Goal: Task Accomplishment & Management: Use online tool/utility

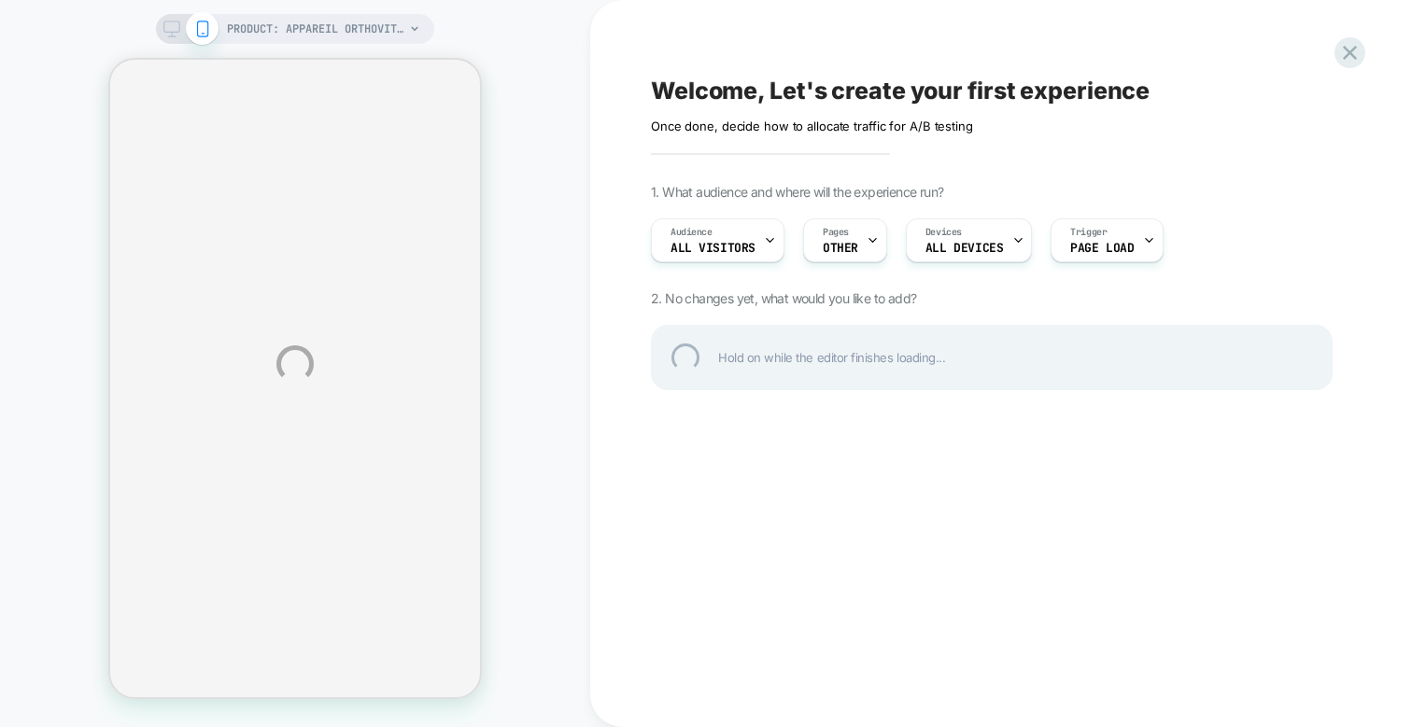
click at [992, 245] on div "PRODUCT: Appareil OrthoVital [de traitement des ongles] PRODUCT: Appareil Ortho…" at bounding box center [706, 363] width 1412 height 727
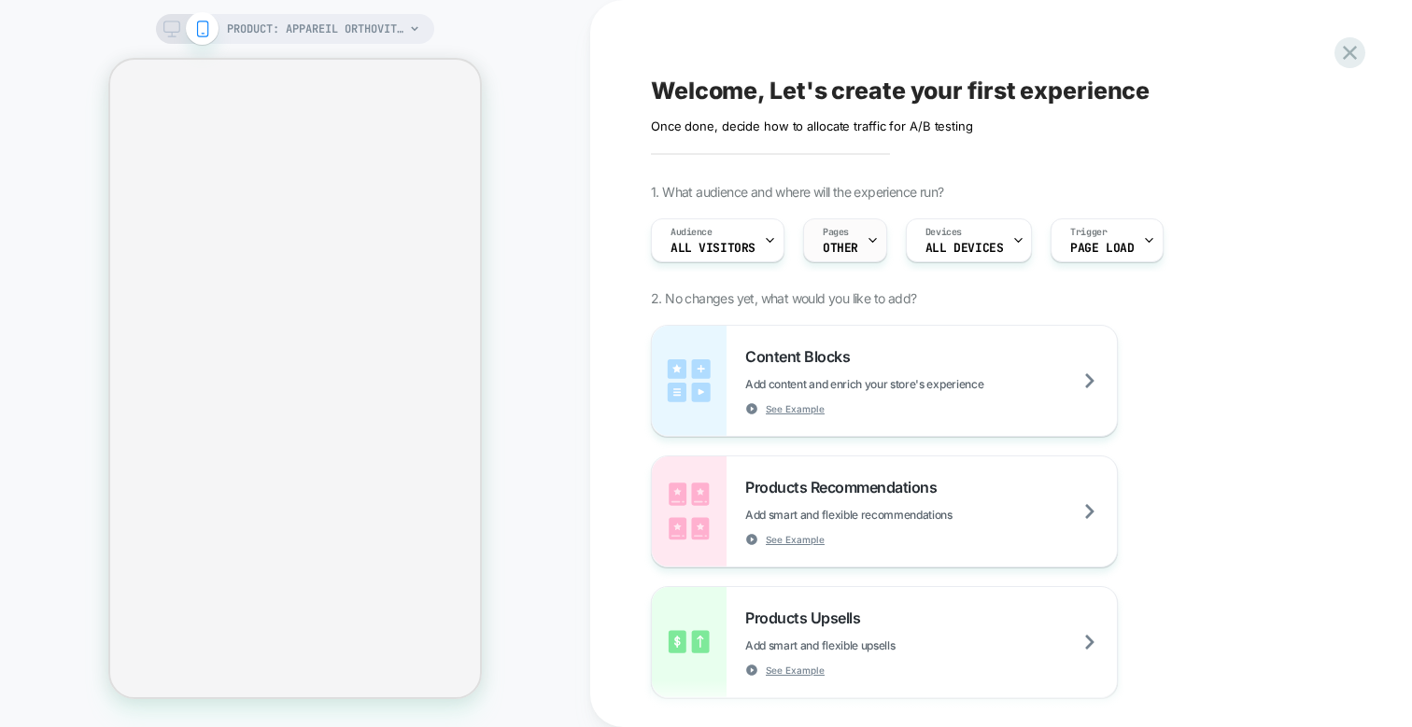
click at [848, 242] on span "OTHER" at bounding box center [840, 248] width 35 height 13
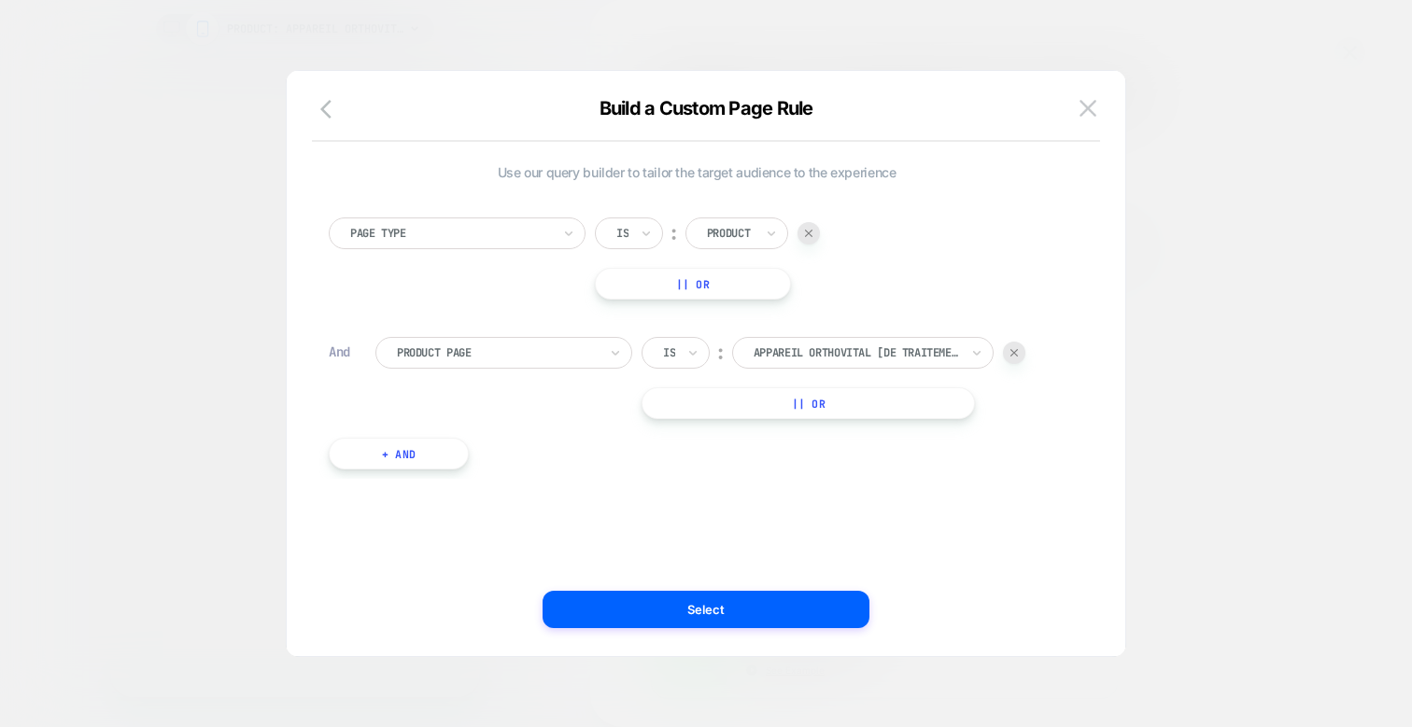
click at [486, 235] on div at bounding box center [450, 233] width 201 height 17
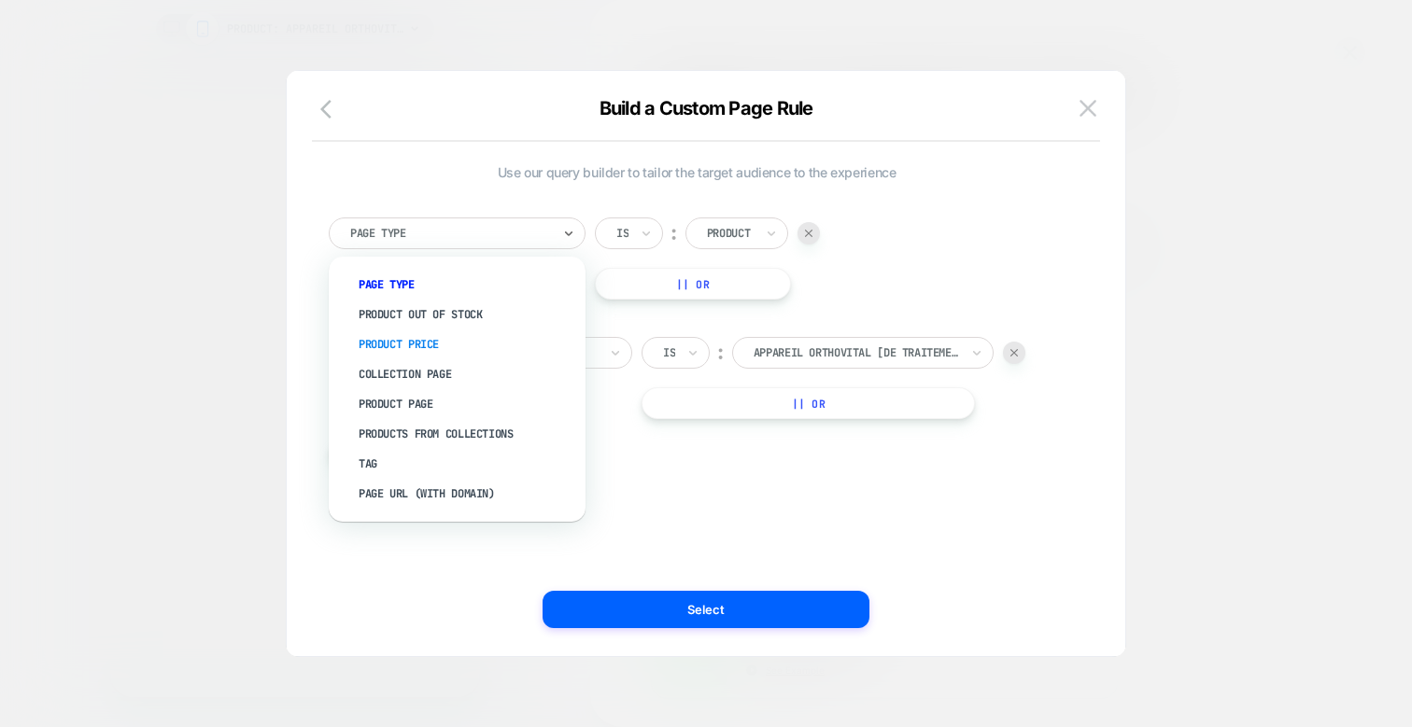
click at [437, 345] on div "Product Price" at bounding box center [466, 345] width 238 height 30
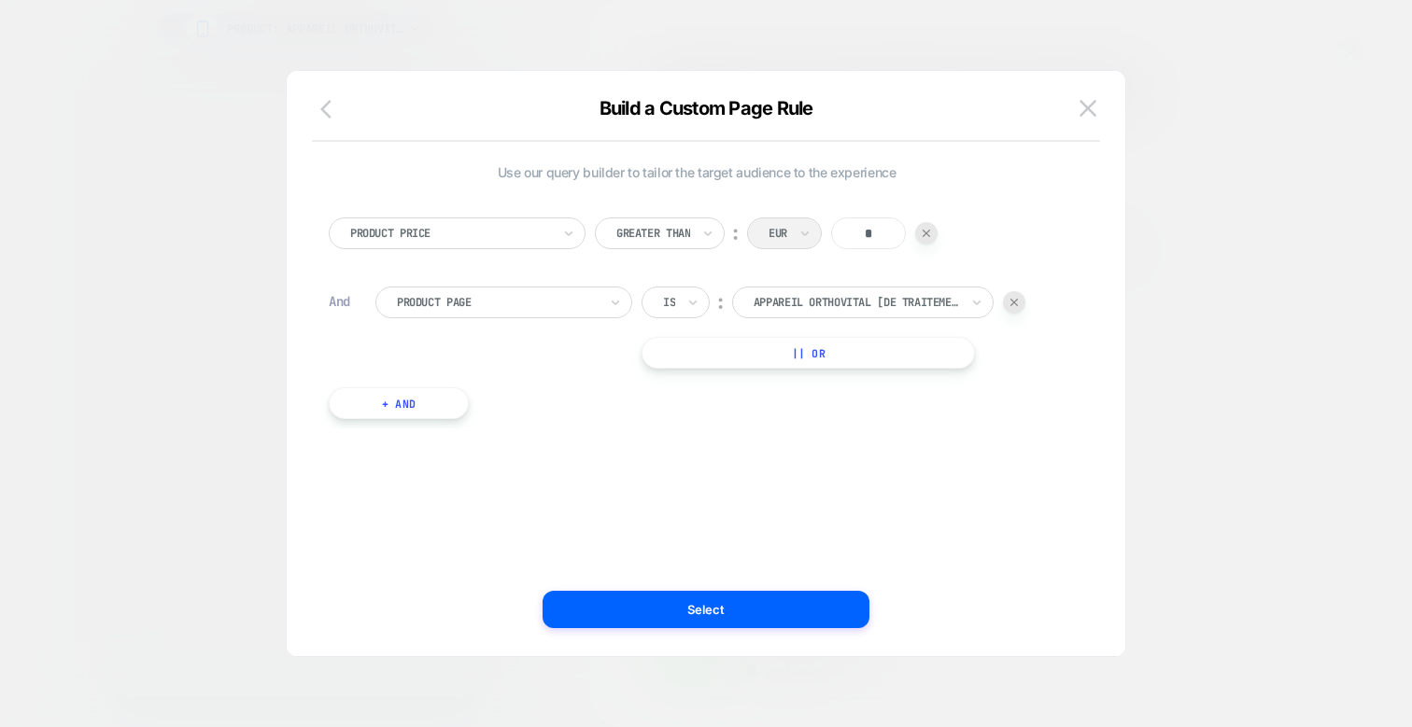
click at [321, 105] on icon "button" at bounding box center [331, 109] width 22 height 22
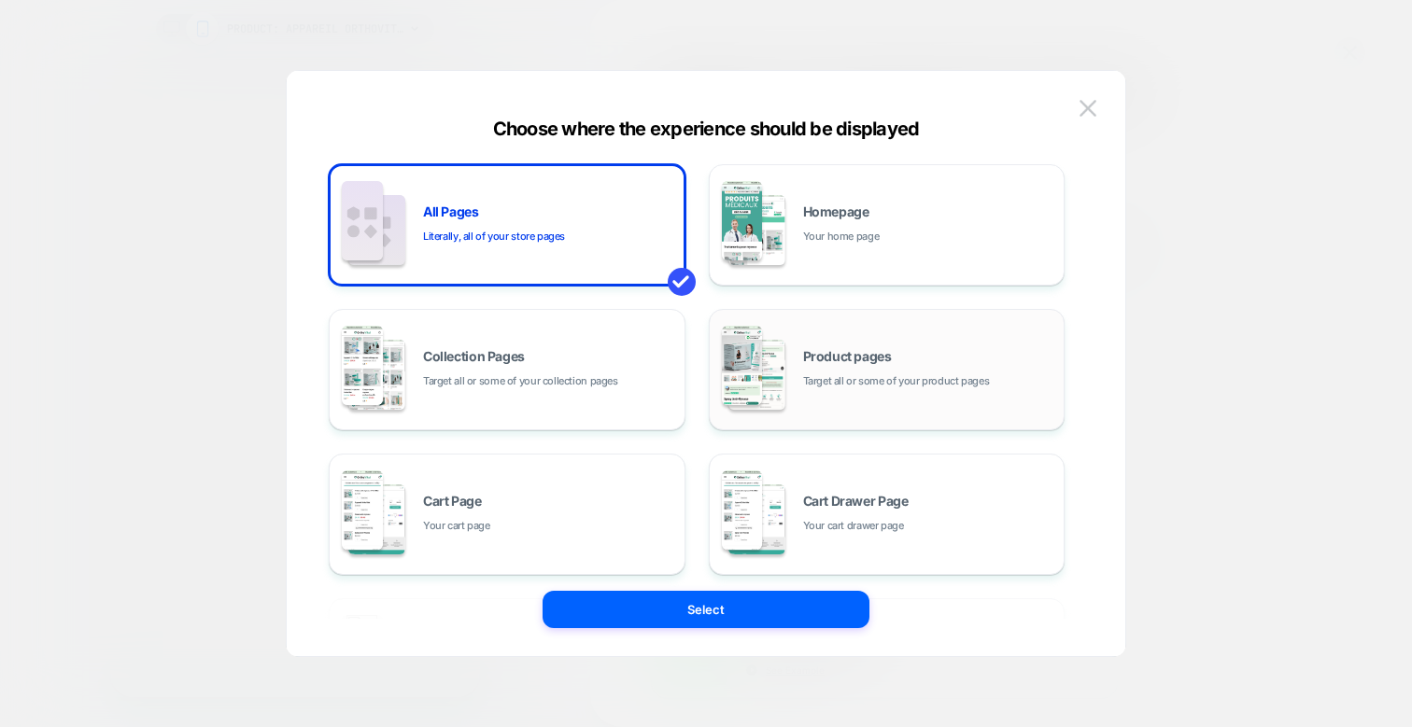
click at [815, 343] on div "Product pages Target all or some of your product pages" at bounding box center [887, 369] width 336 height 103
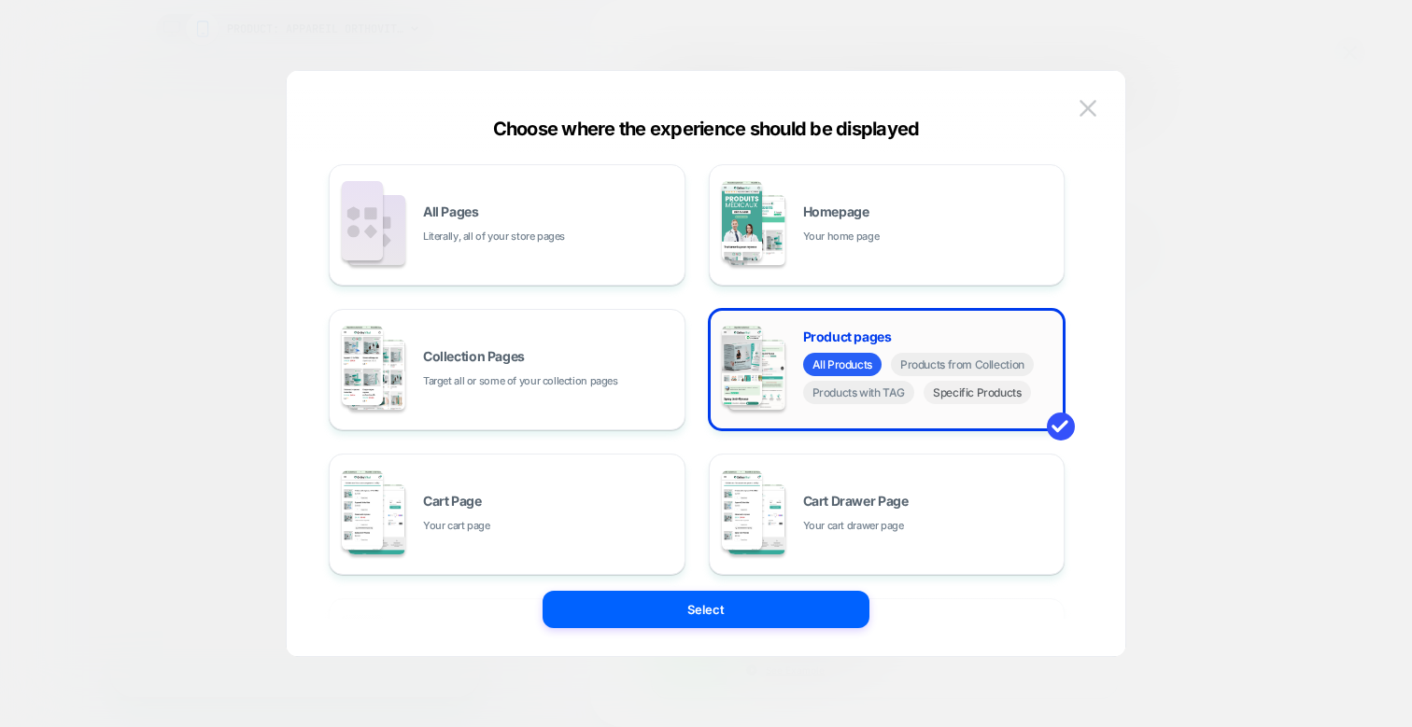
click at [975, 402] on span "Specific Products" at bounding box center [976, 392] width 107 height 23
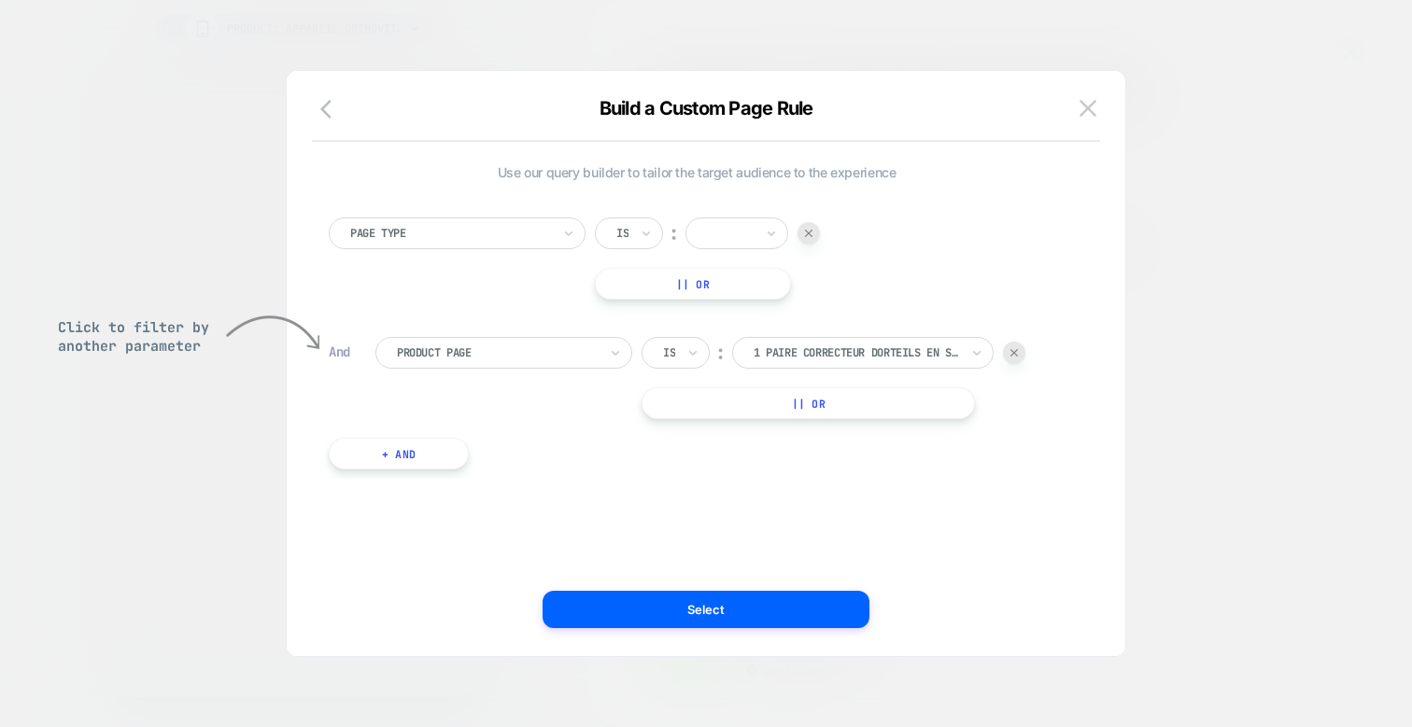
click at [453, 228] on div at bounding box center [450, 233] width 201 height 17
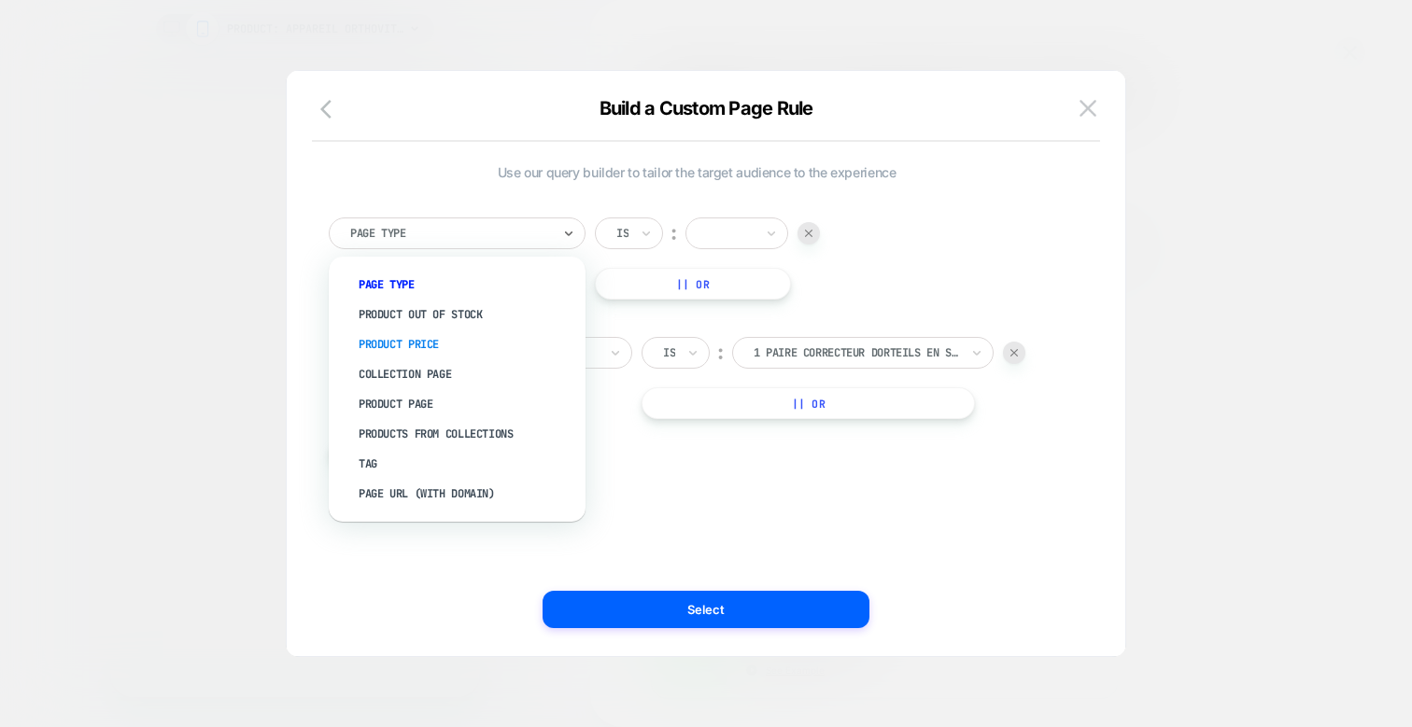
click at [437, 347] on div "Product Price" at bounding box center [466, 345] width 238 height 30
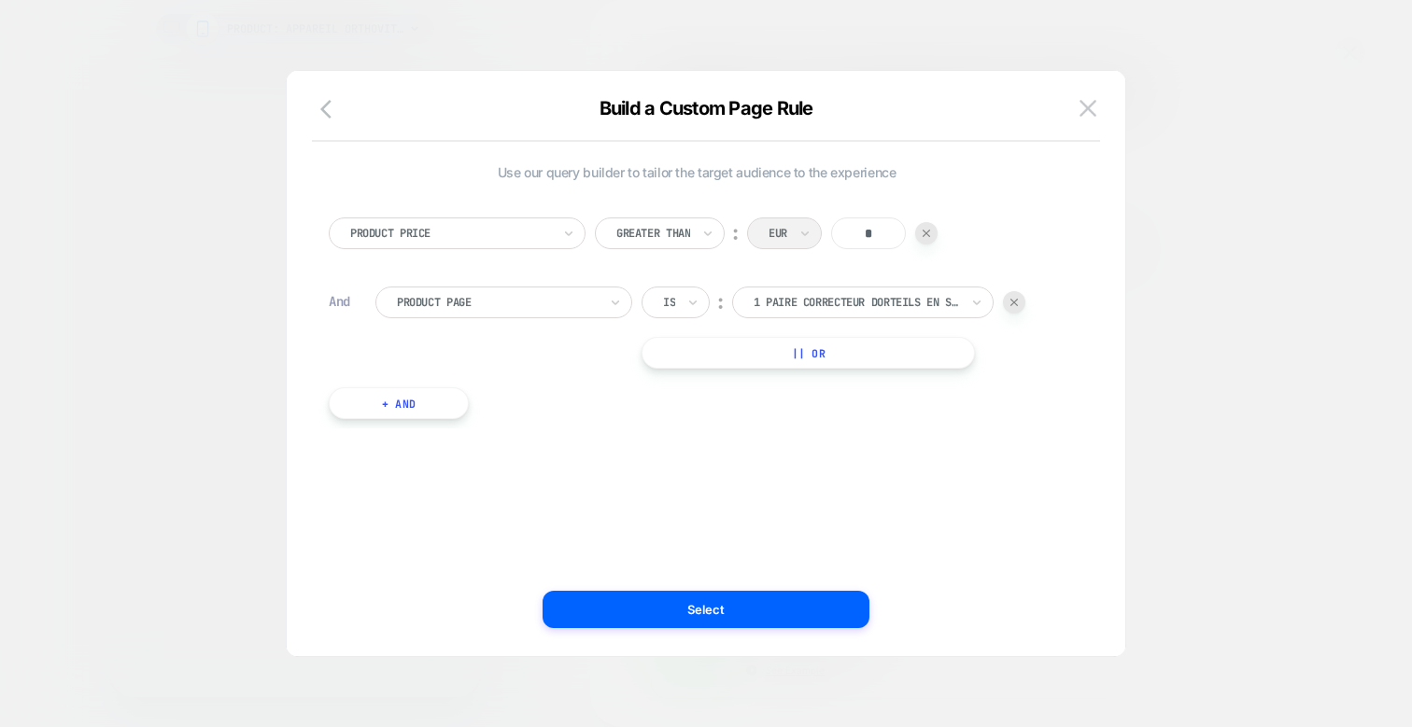
click at [690, 230] on div at bounding box center [653, 233] width 74 height 17
click at [658, 285] on div "Is" at bounding box center [673, 285] width 121 height 30
click at [728, 232] on div "option Is, selected. Select is focused ,type to refine list, press Down to open…" at bounding box center [735, 234] width 281 height 32
click at [815, 232] on input "*" at bounding box center [806, 234] width 75 height 32
type input "*****"
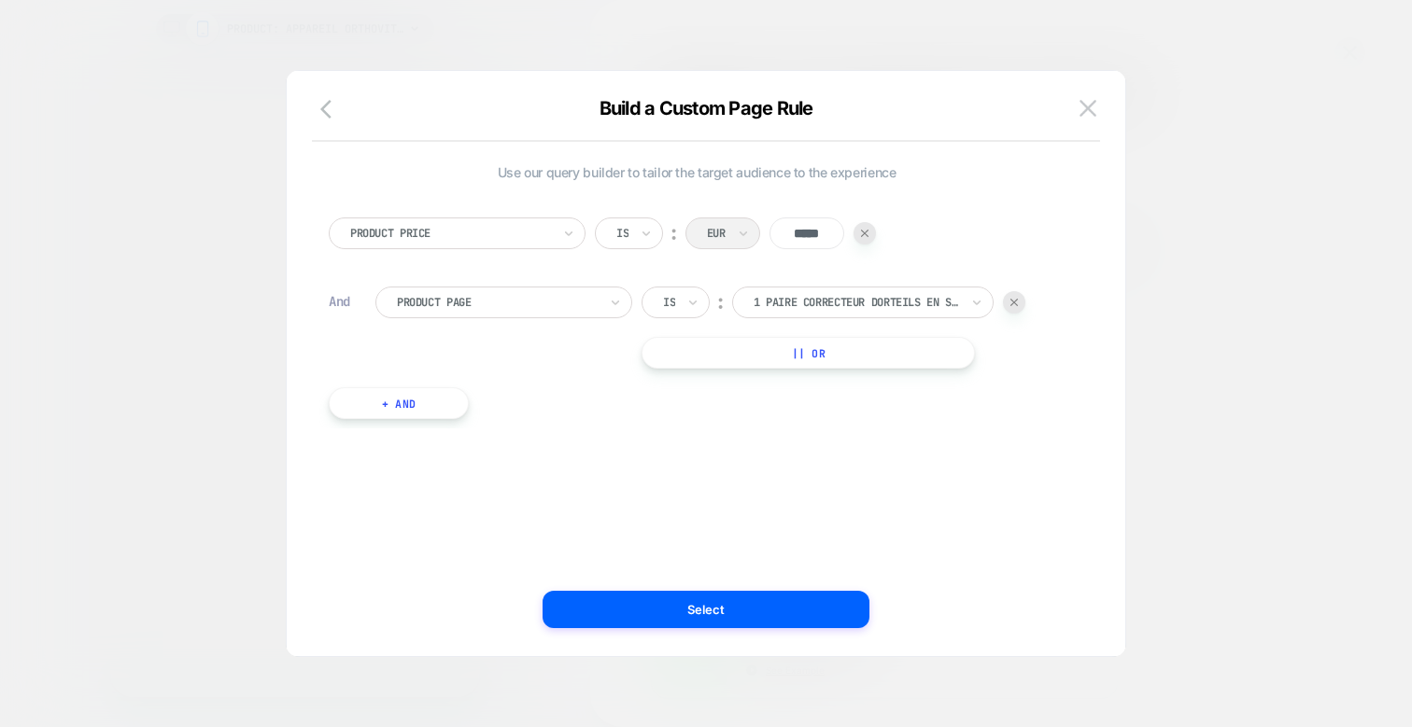
click at [484, 301] on div at bounding box center [497, 302] width 201 height 17
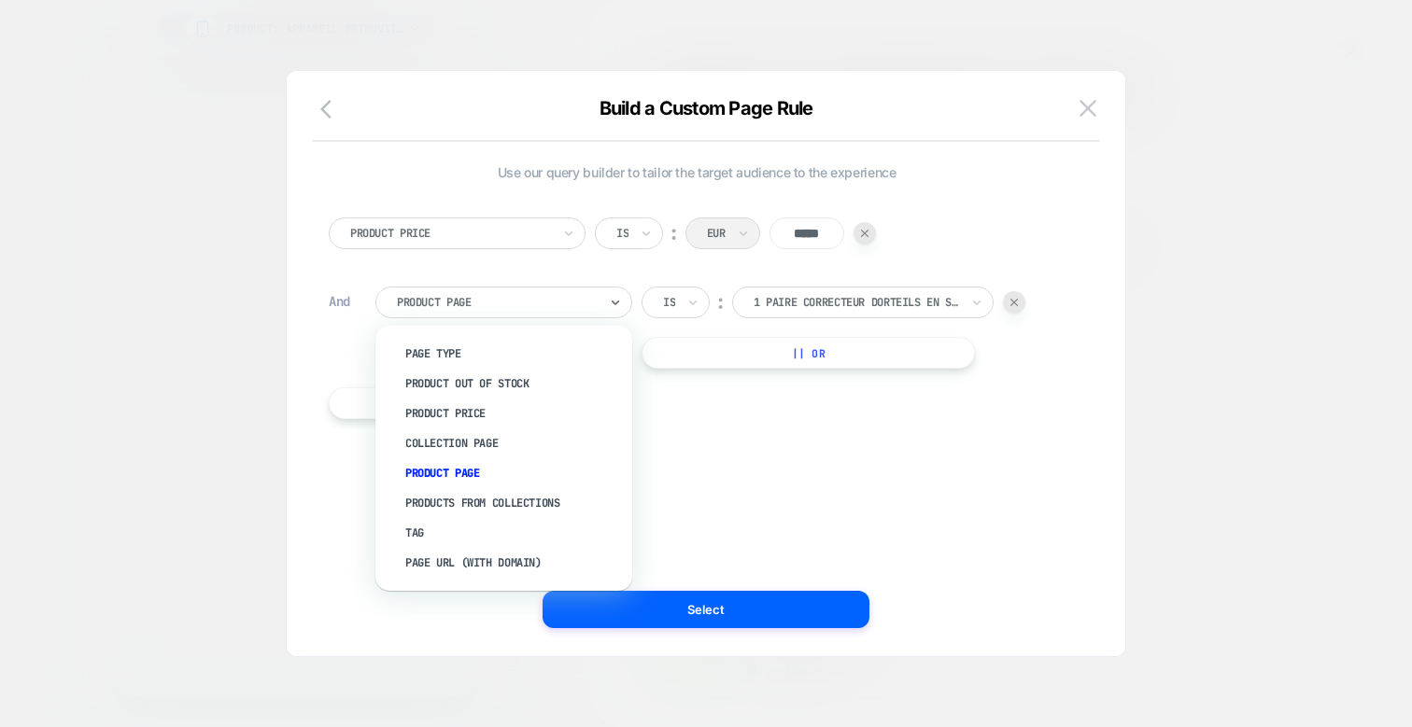
click at [869, 228] on div at bounding box center [864, 233] width 22 height 22
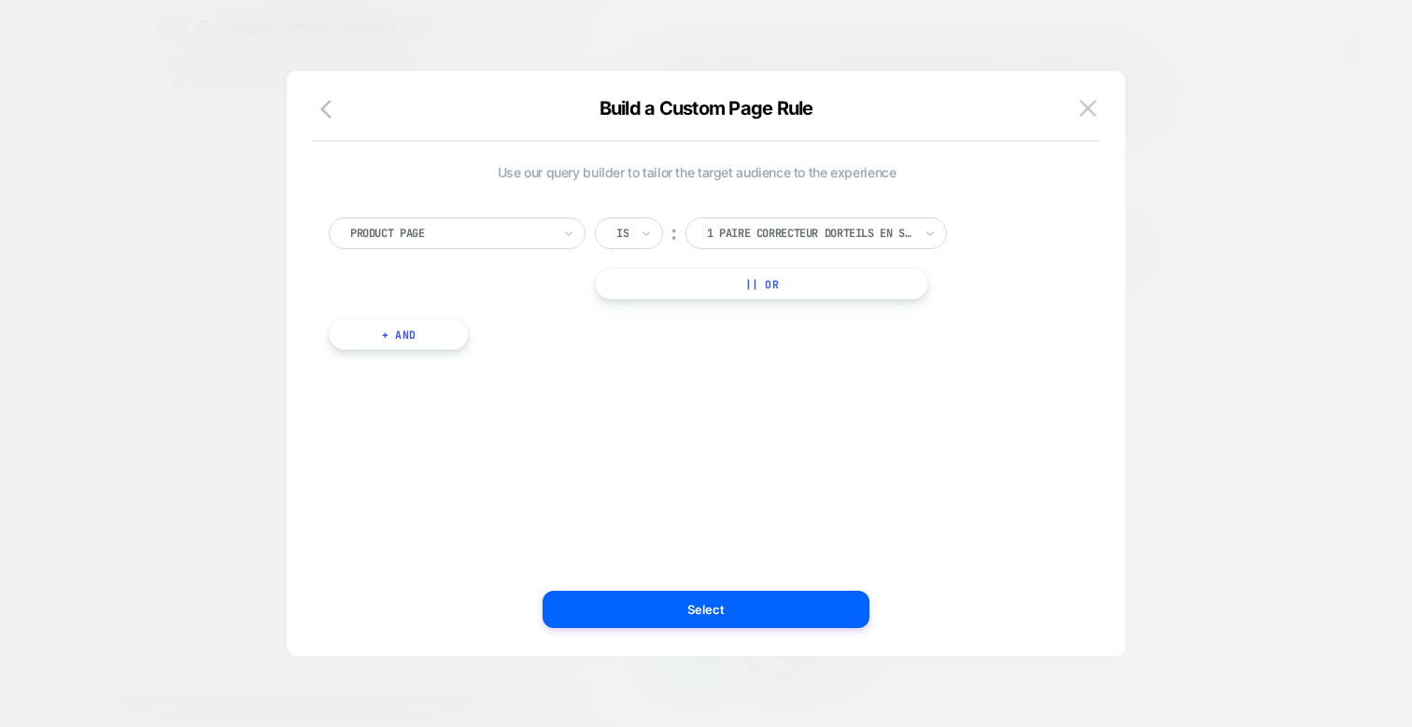
click at [1110, 114] on div "Build a Custom Page Rule" at bounding box center [706, 119] width 838 height 45
click at [1079, 114] on img at bounding box center [1087, 108] width 17 height 16
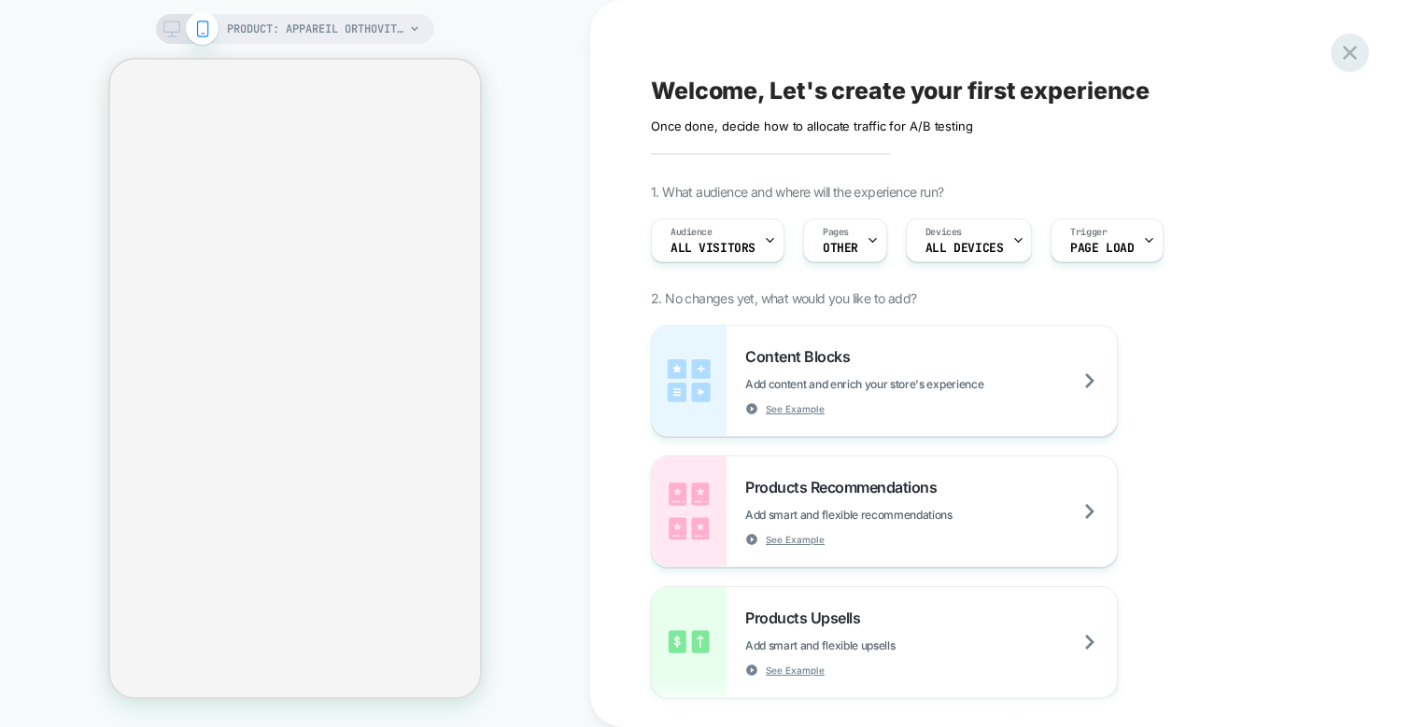
click at [1345, 63] on icon at bounding box center [1349, 52] width 25 height 25
